Goal: Information Seeking & Learning: Learn about a topic

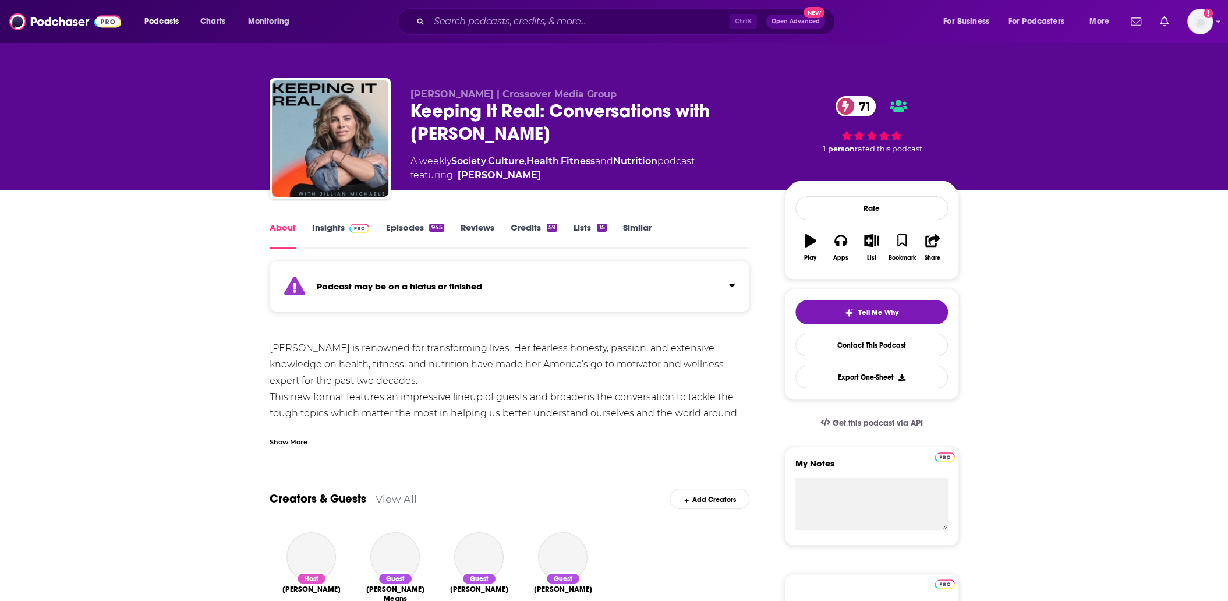
click at [328, 230] on link "Insights" at bounding box center [341, 235] width 58 height 27
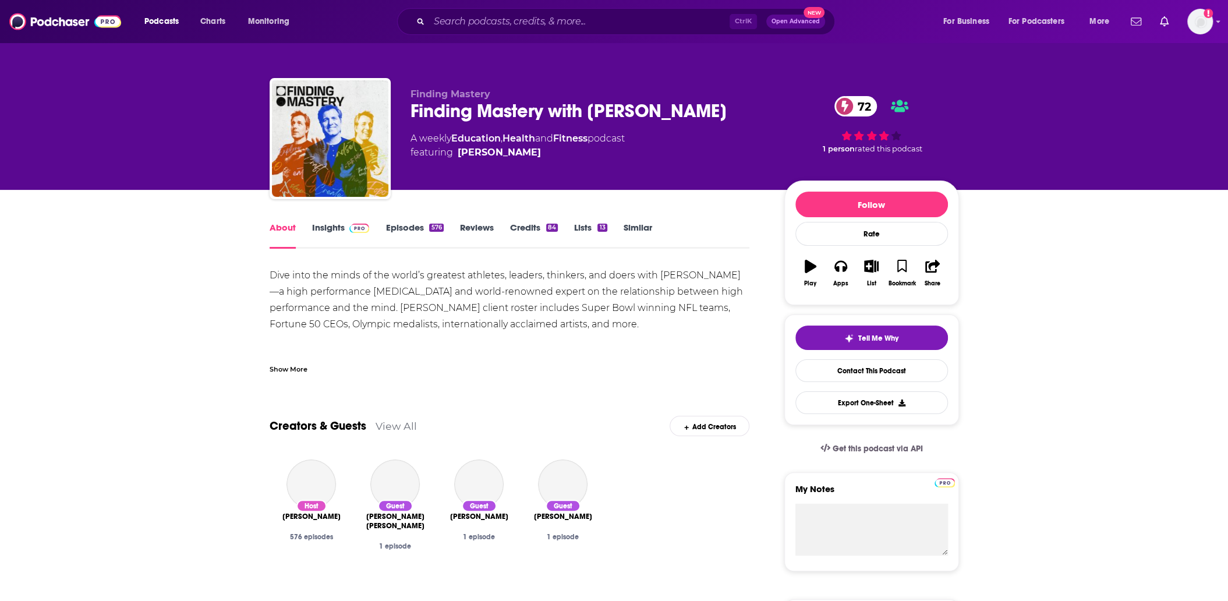
click at [338, 228] on link "Insights" at bounding box center [341, 235] width 58 height 27
